Goal: Task Accomplishment & Management: Use online tool/utility

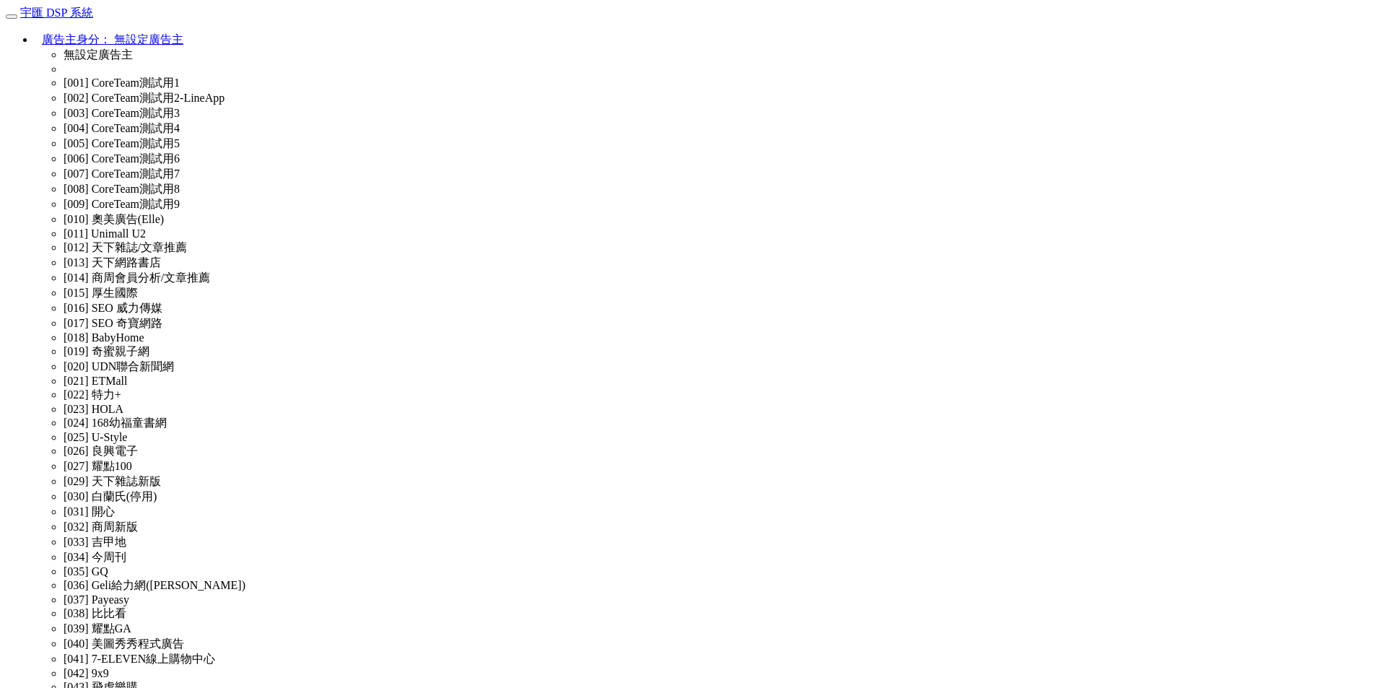
type input "205"
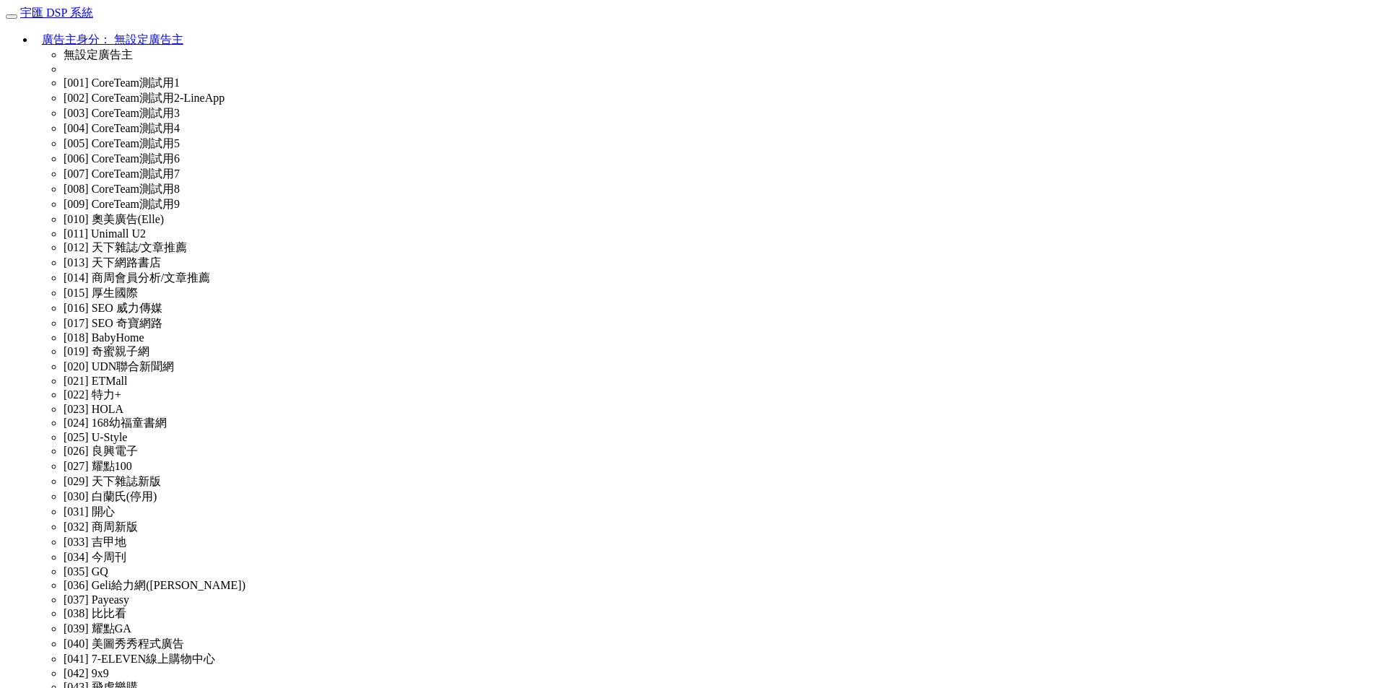
select select "205"
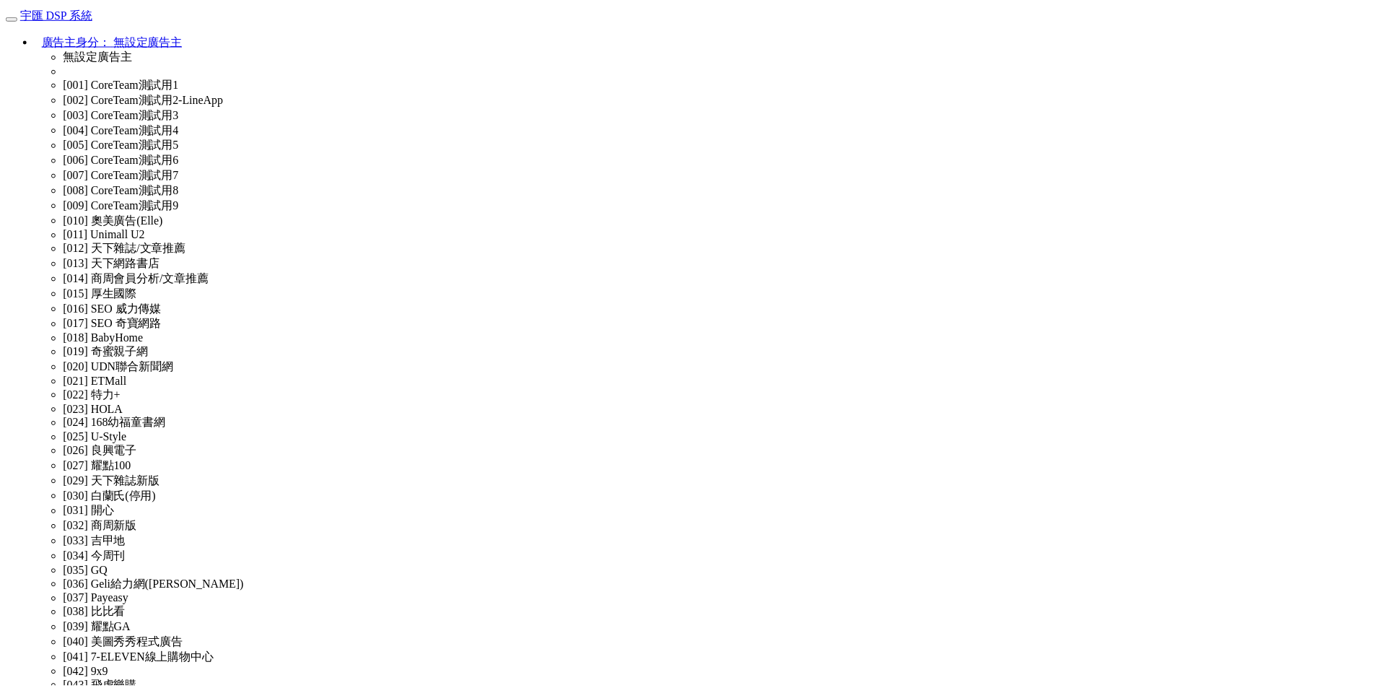
scroll to position [289, 0]
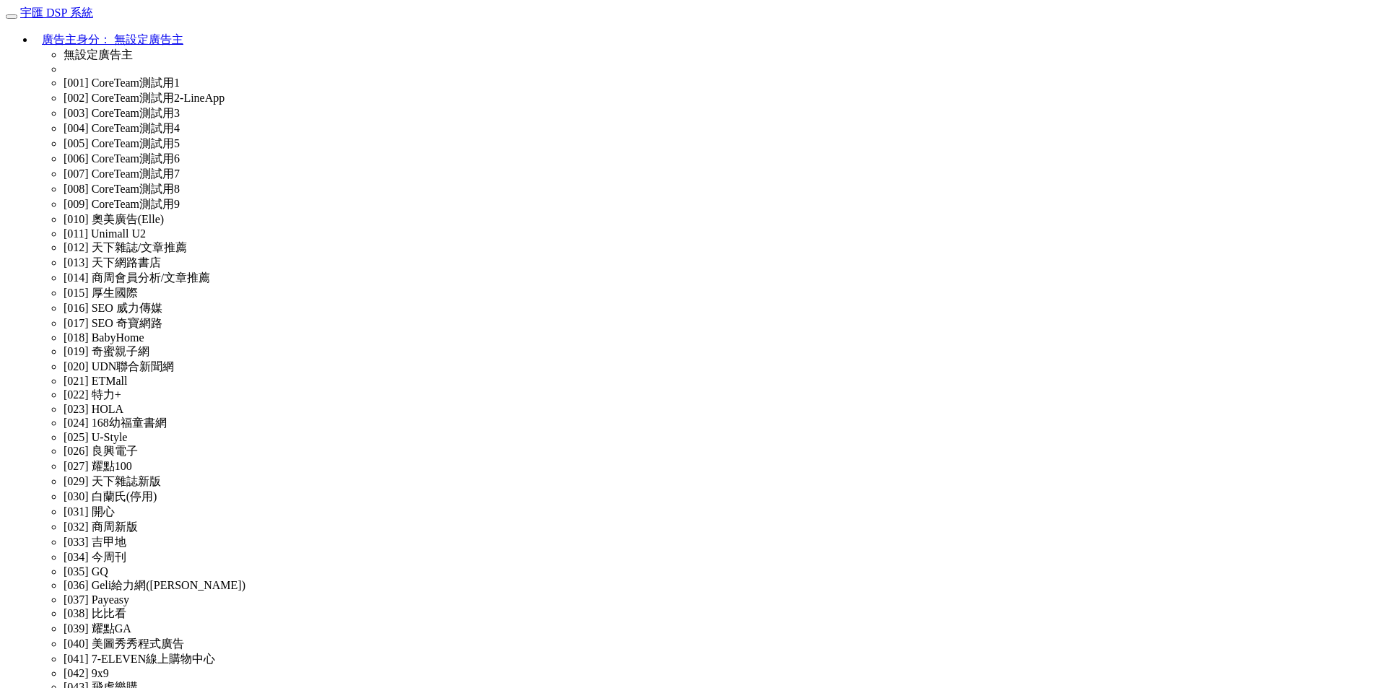
type input "205"
select select "205"
